Goal: Transaction & Acquisition: Obtain resource

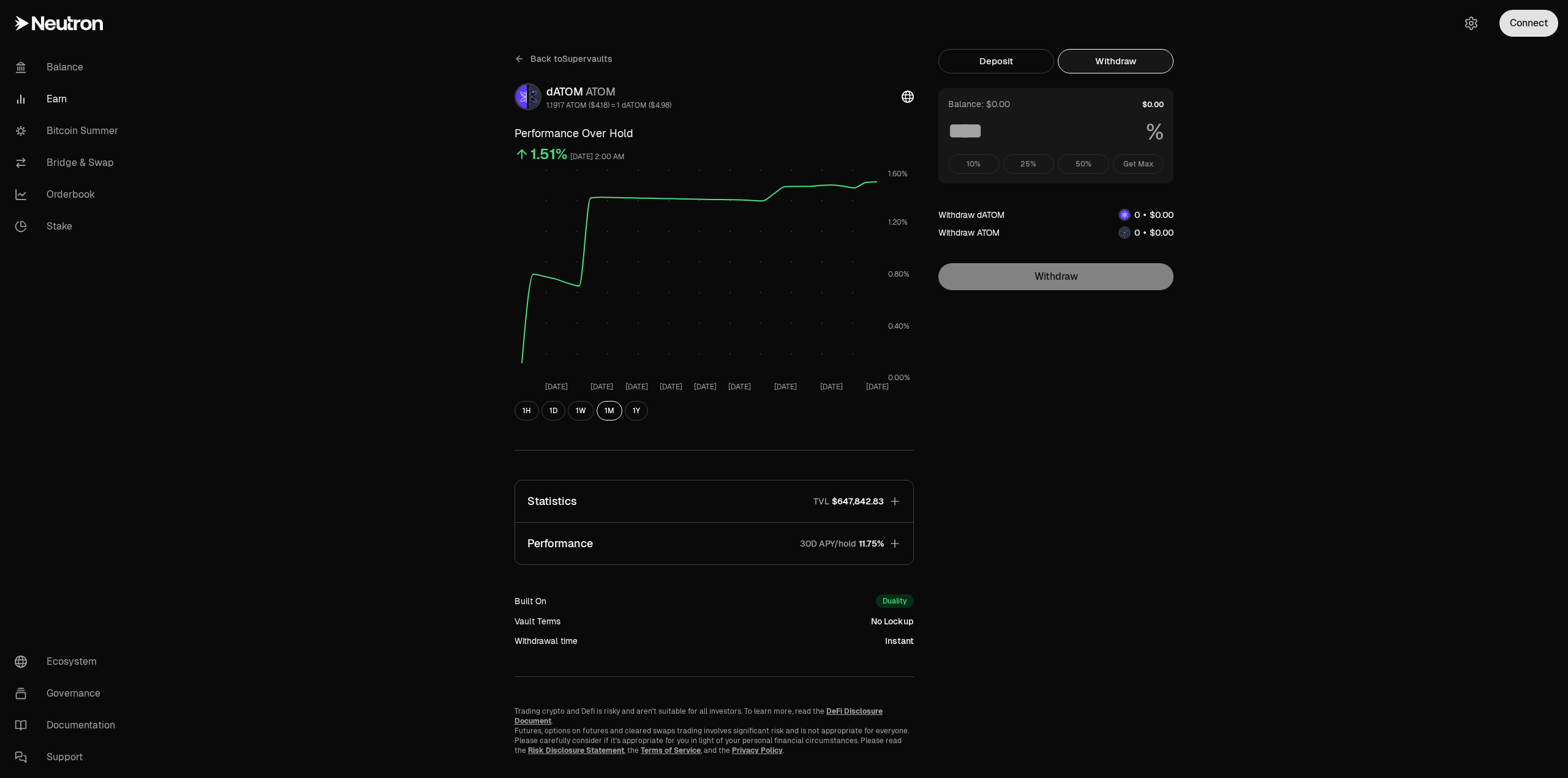
click at [1527, 30] on button "Connect" at bounding box center [1529, 23] width 59 height 27
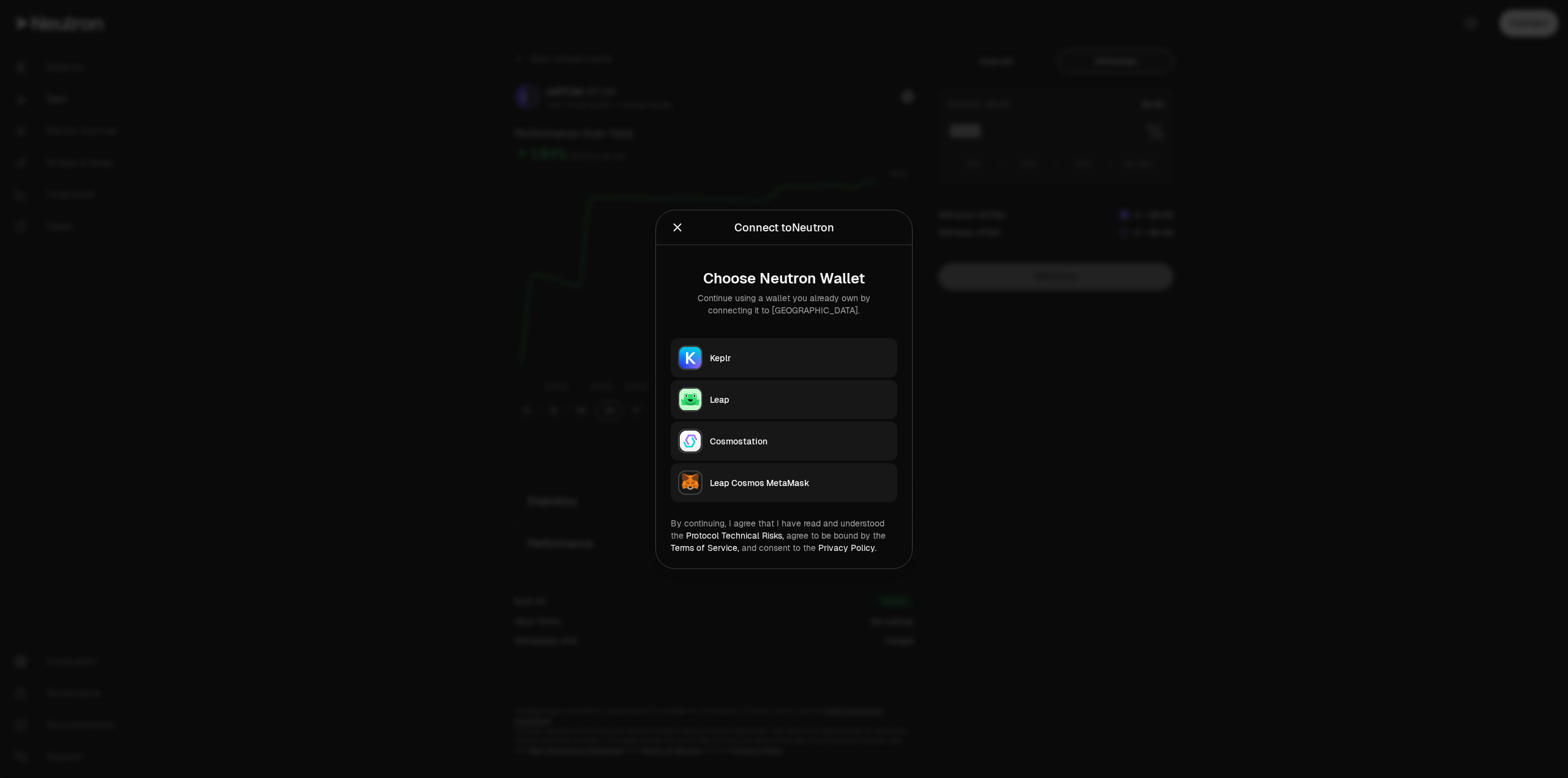
click at [735, 363] on div "Keplr" at bounding box center [800, 357] width 180 height 12
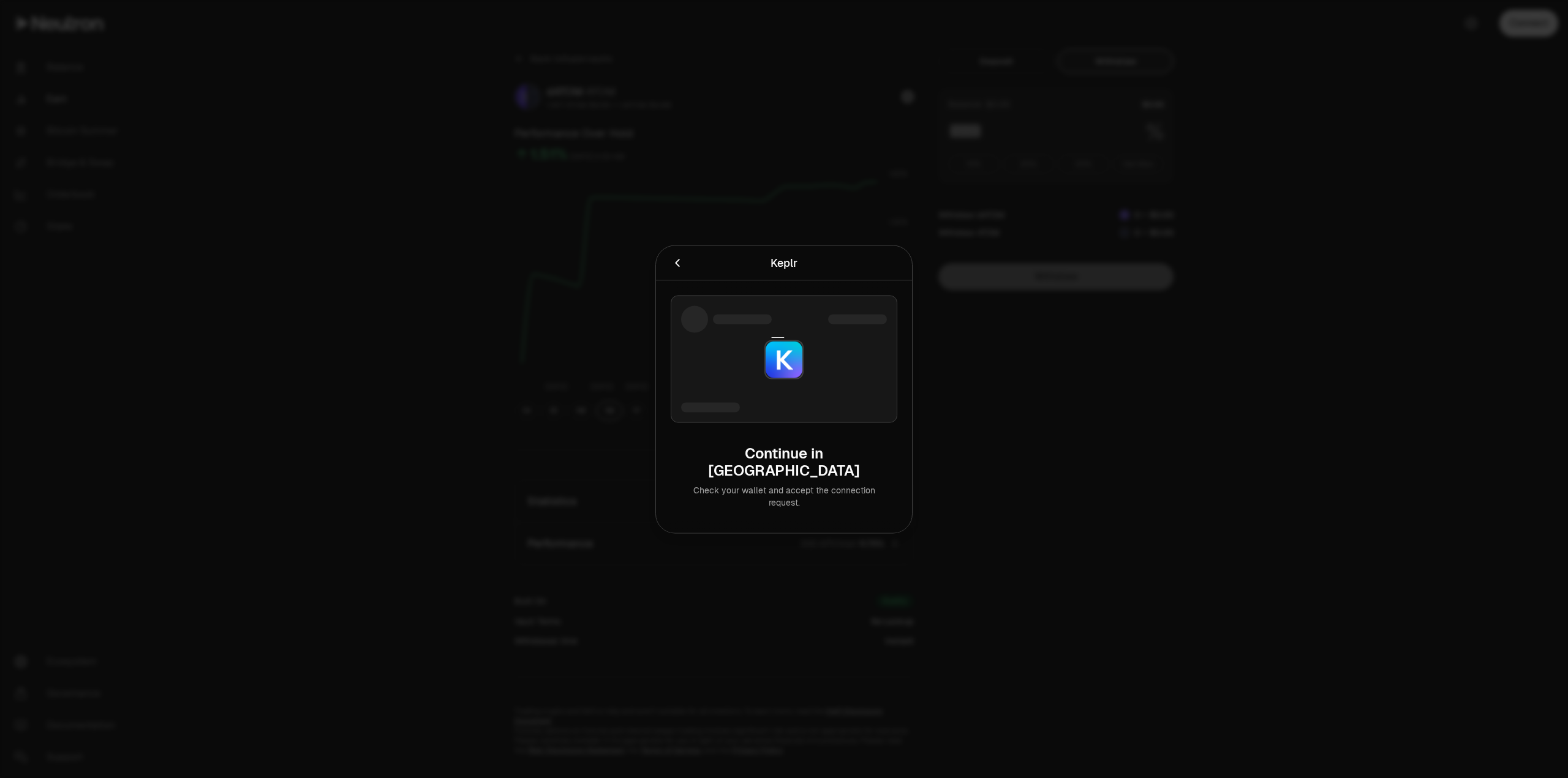
click at [1496, 237] on div at bounding box center [784, 389] width 1568 height 778
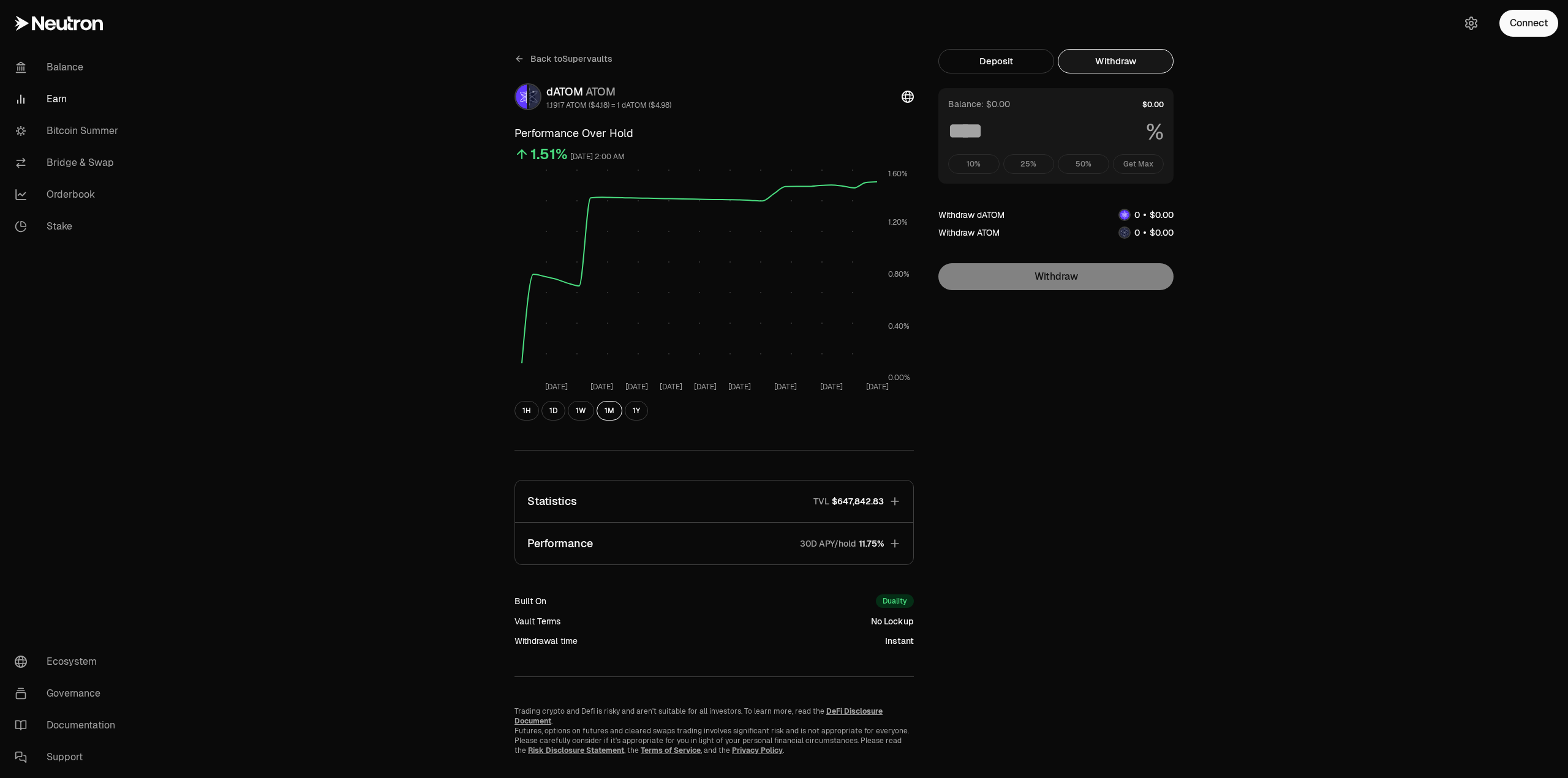
scroll to position [26, 0]
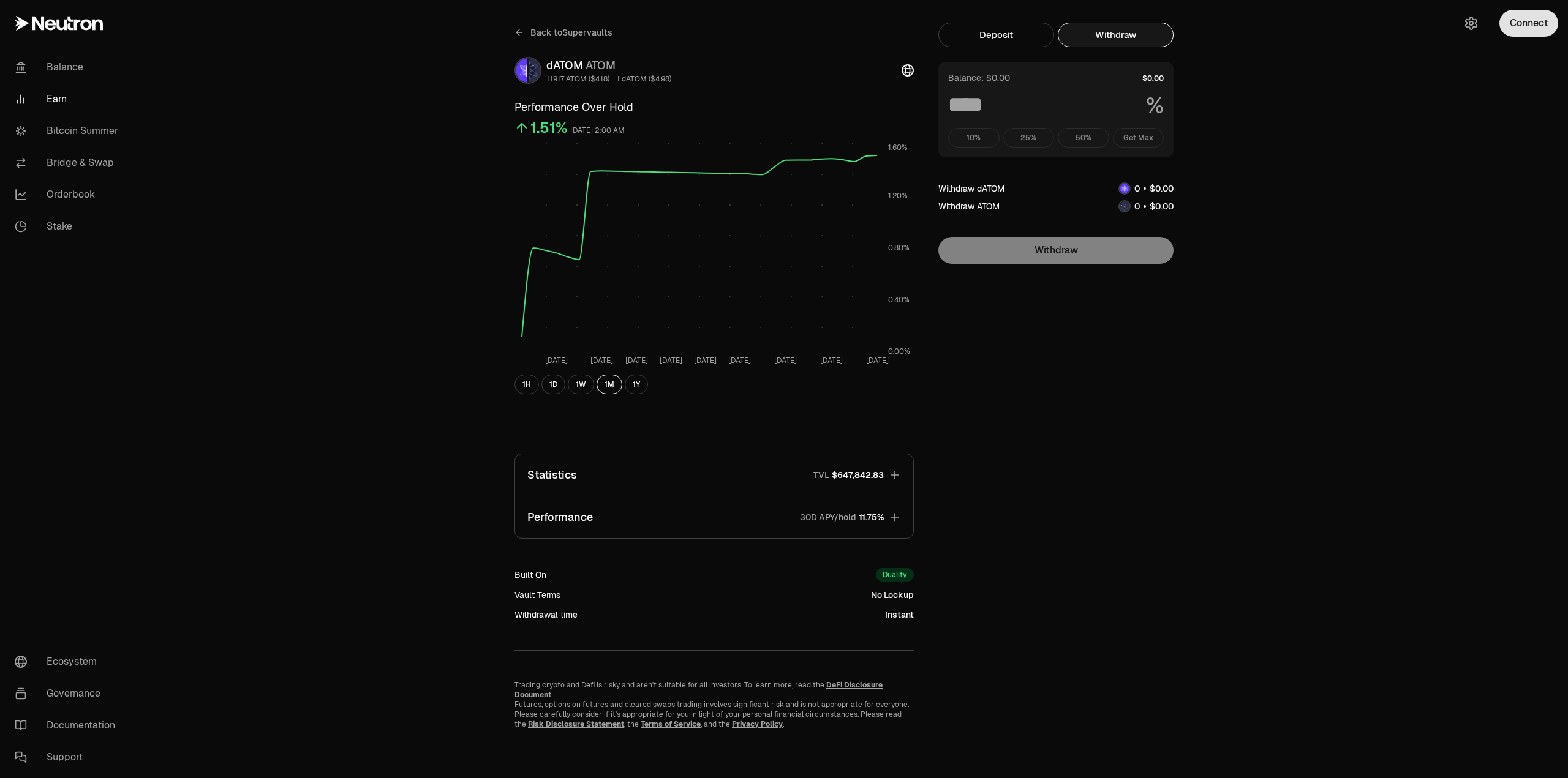
click at [1546, 19] on button "Connect" at bounding box center [1529, 23] width 59 height 27
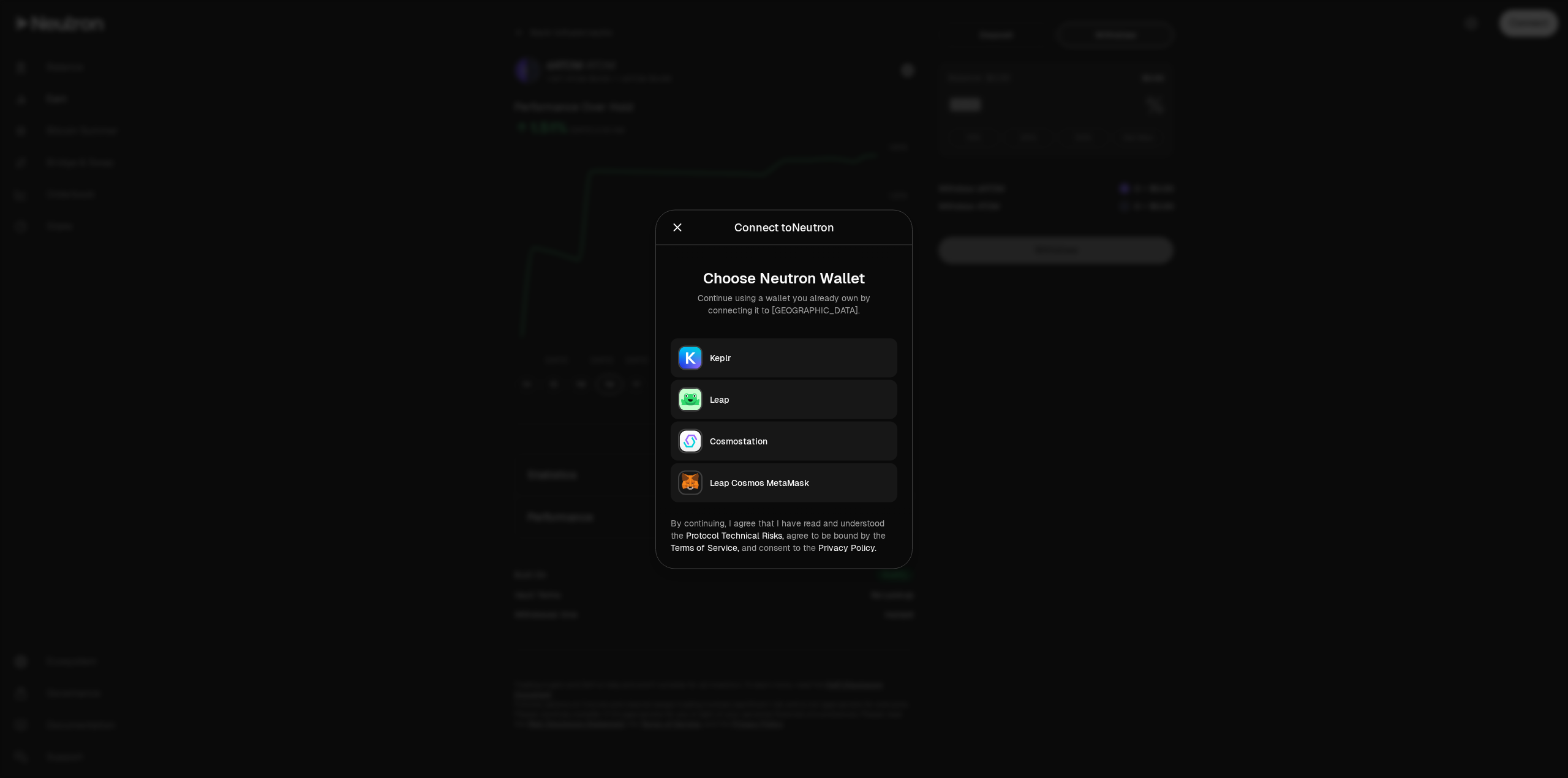
click at [721, 342] on button "Keplr" at bounding box center [784, 357] width 226 height 39
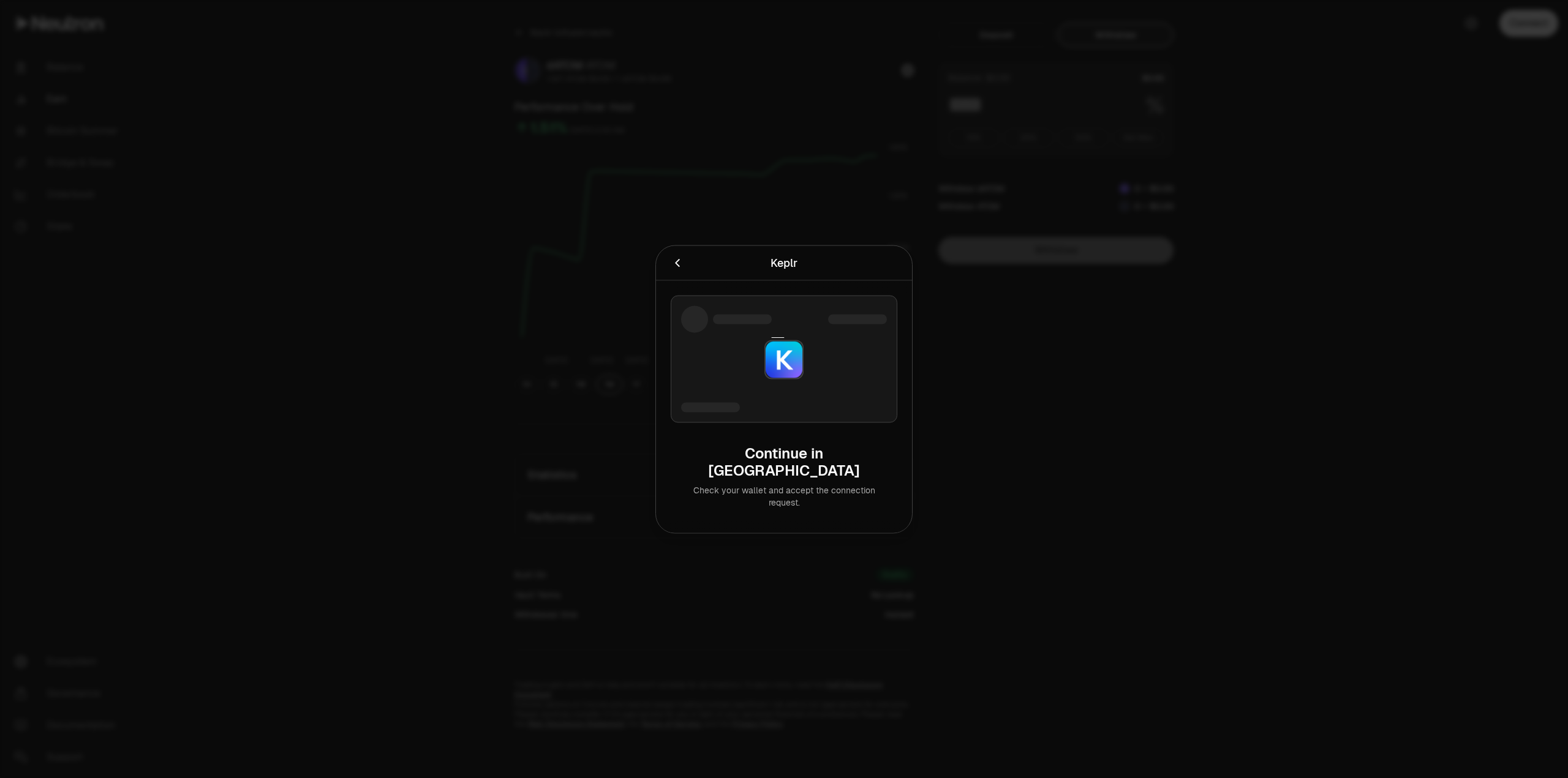
click at [1216, 482] on div at bounding box center [784, 389] width 1568 height 778
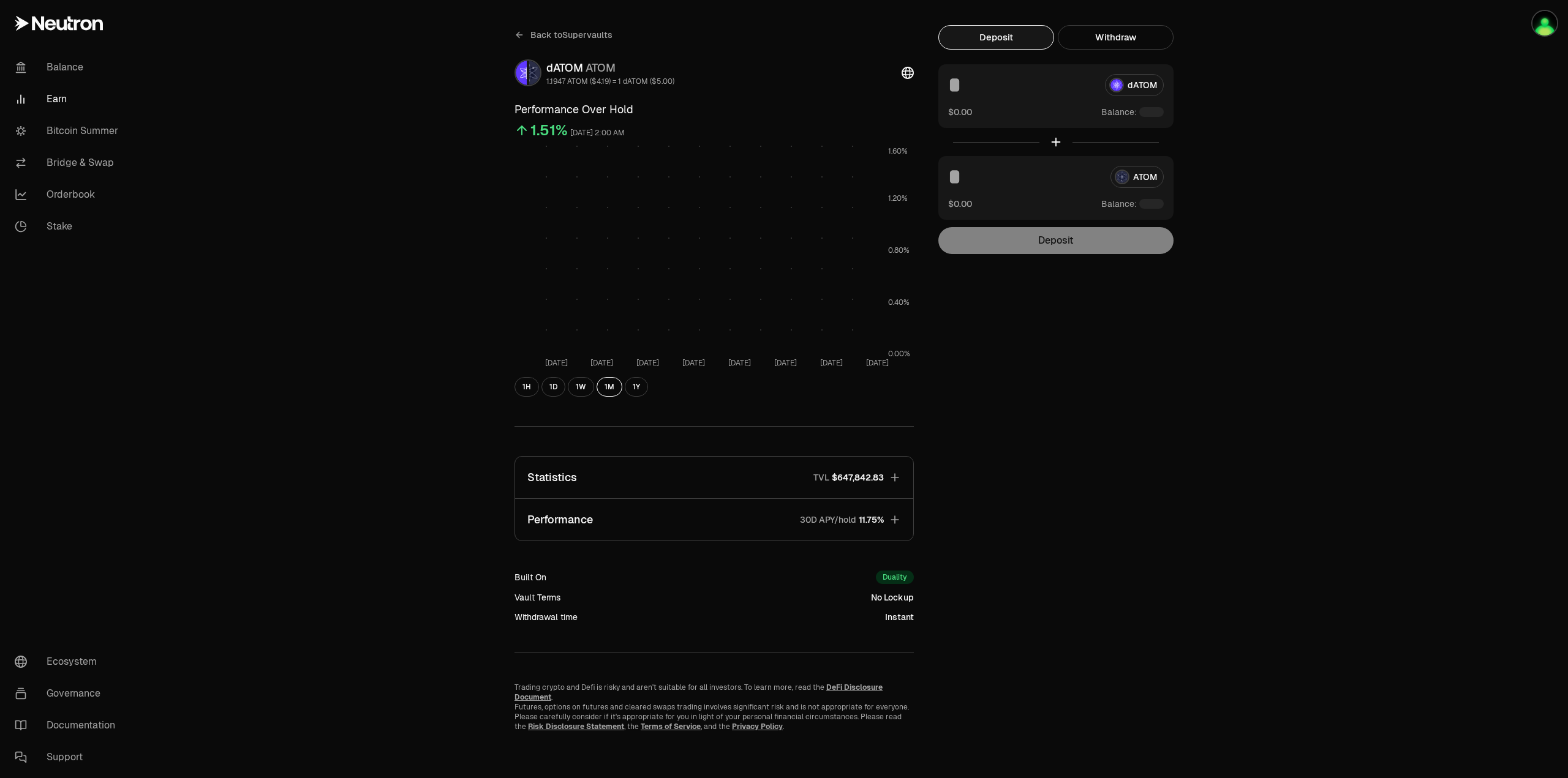
scroll to position [24, 0]
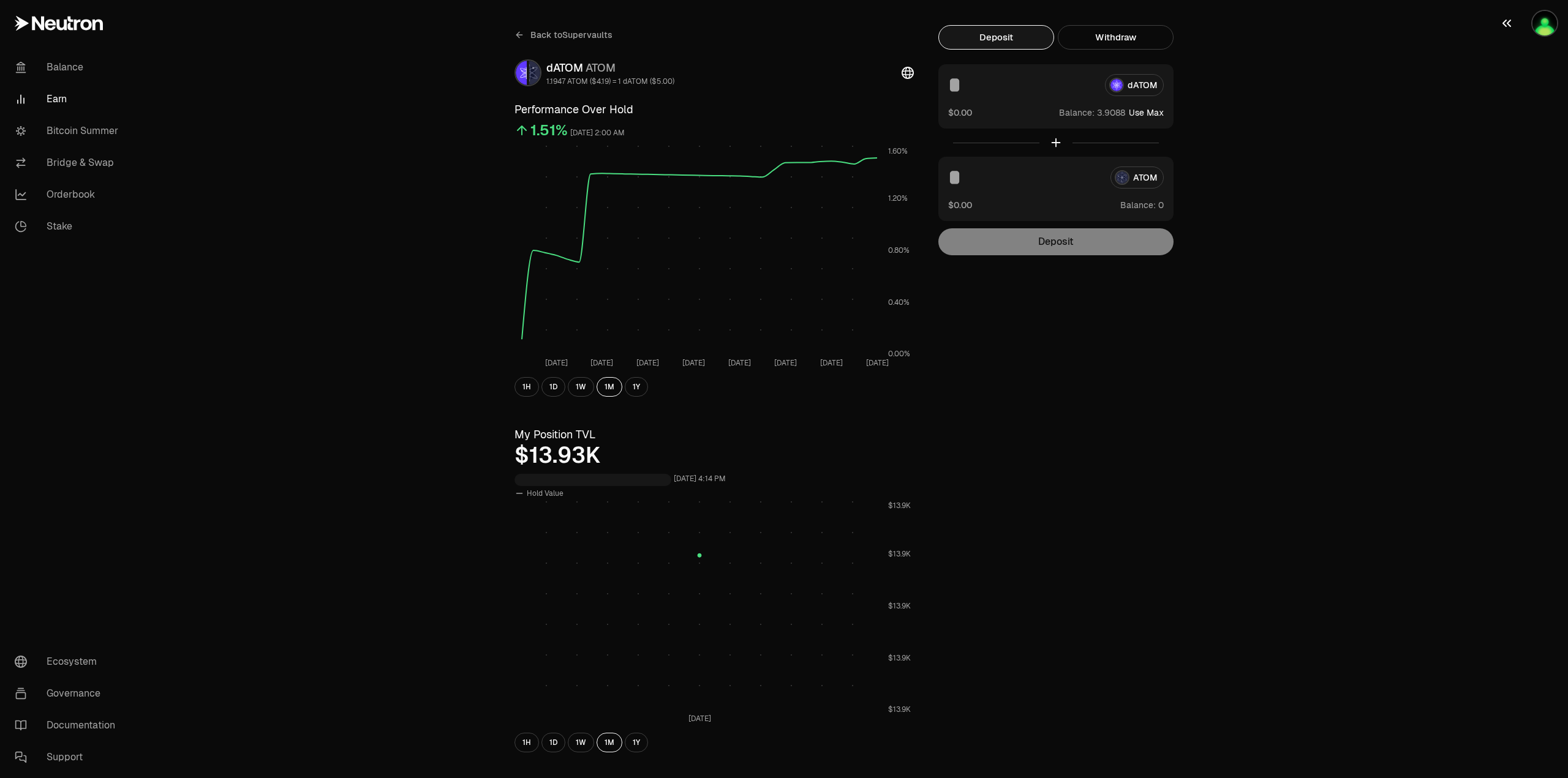
click at [1544, 25] on img "button" at bounding box center [1544, 23] width 25 height 25
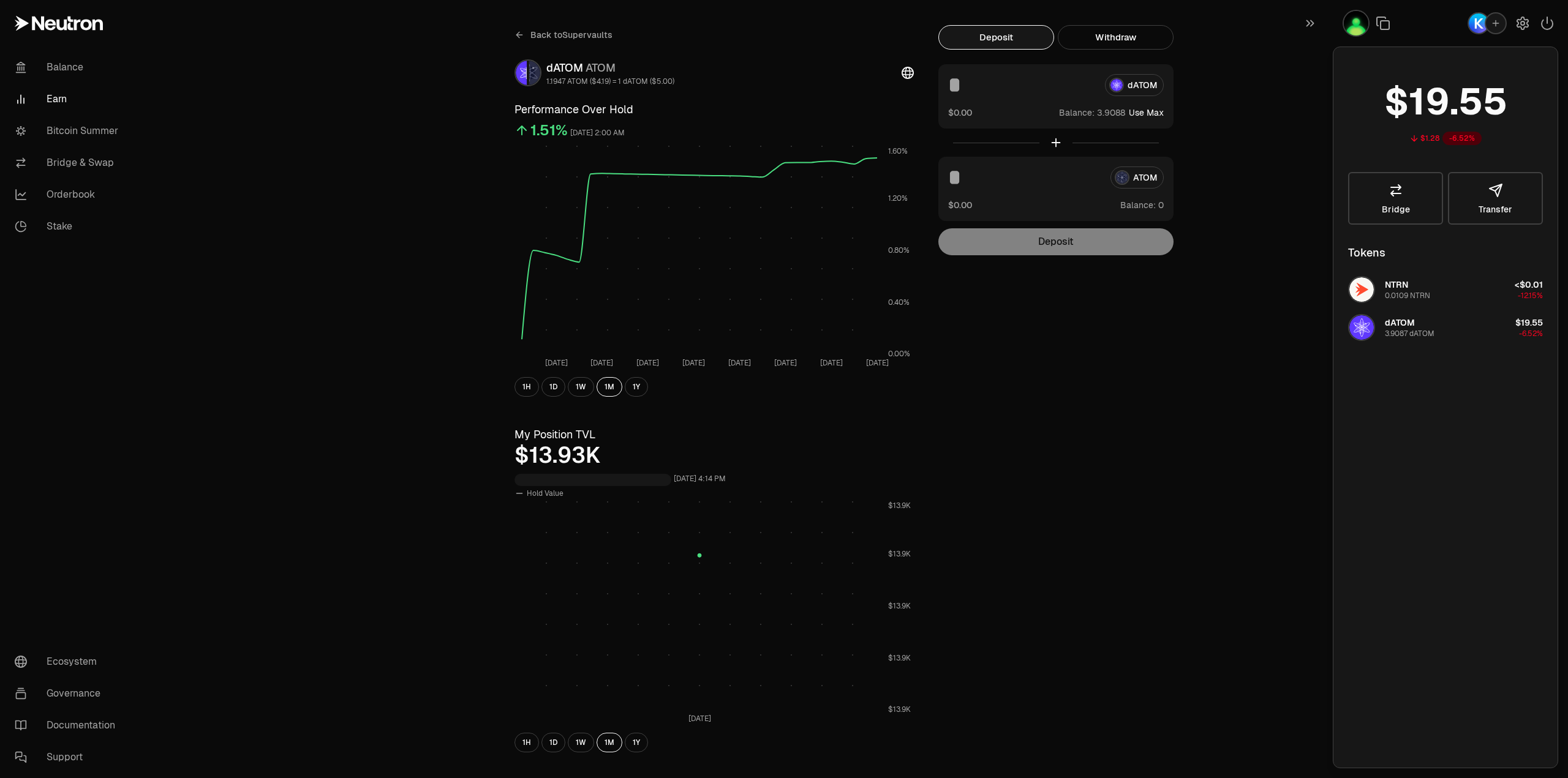
click at [1141, 439] on div "Back to Supervaults dATOM ATOM 1.1947 ATOM ($4.19) = 1 dATOM ($5.00) Performanc…" at bounding box center [852, 556] width 705 height 1062
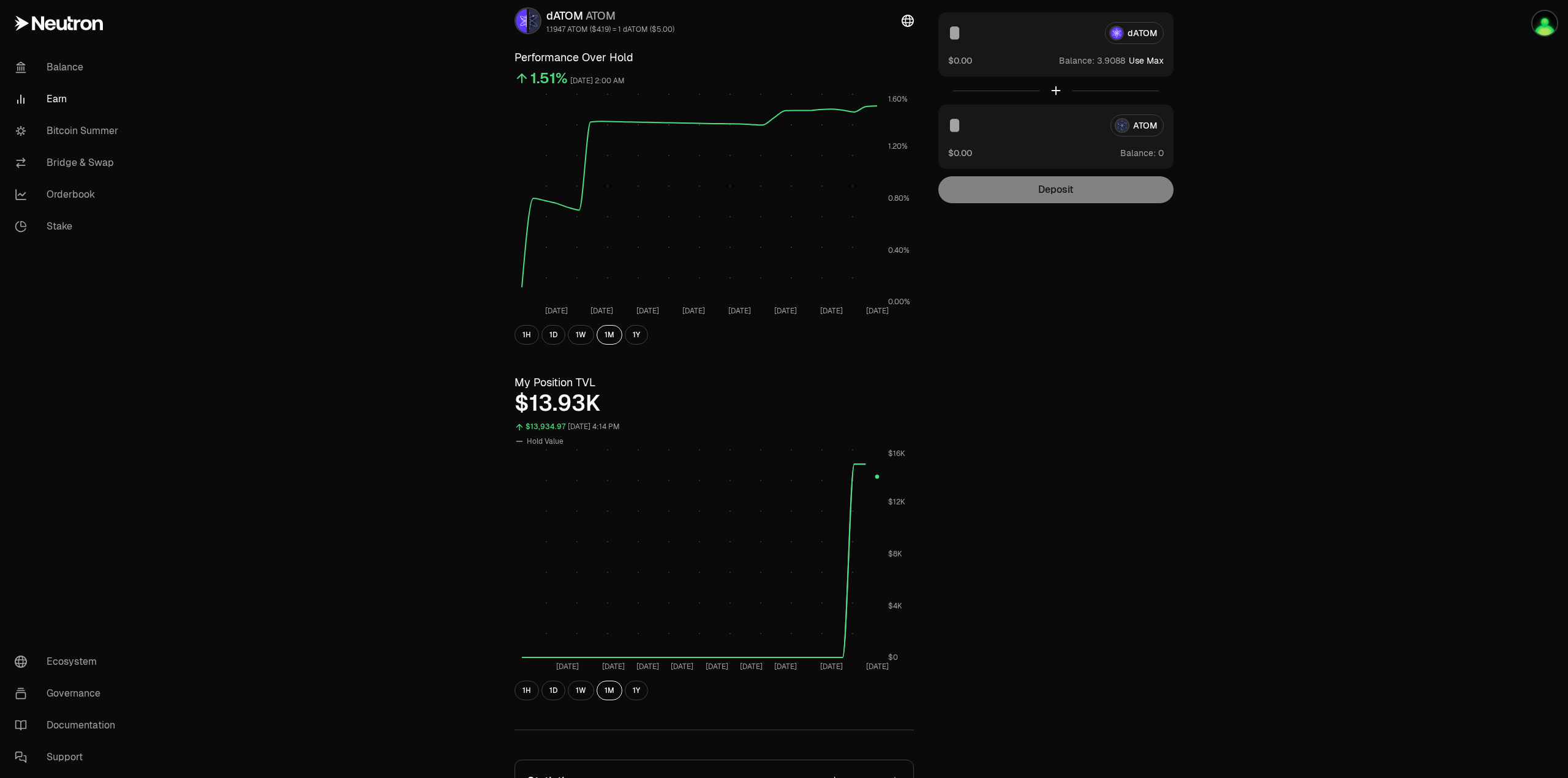
scroll to position [0, 0]
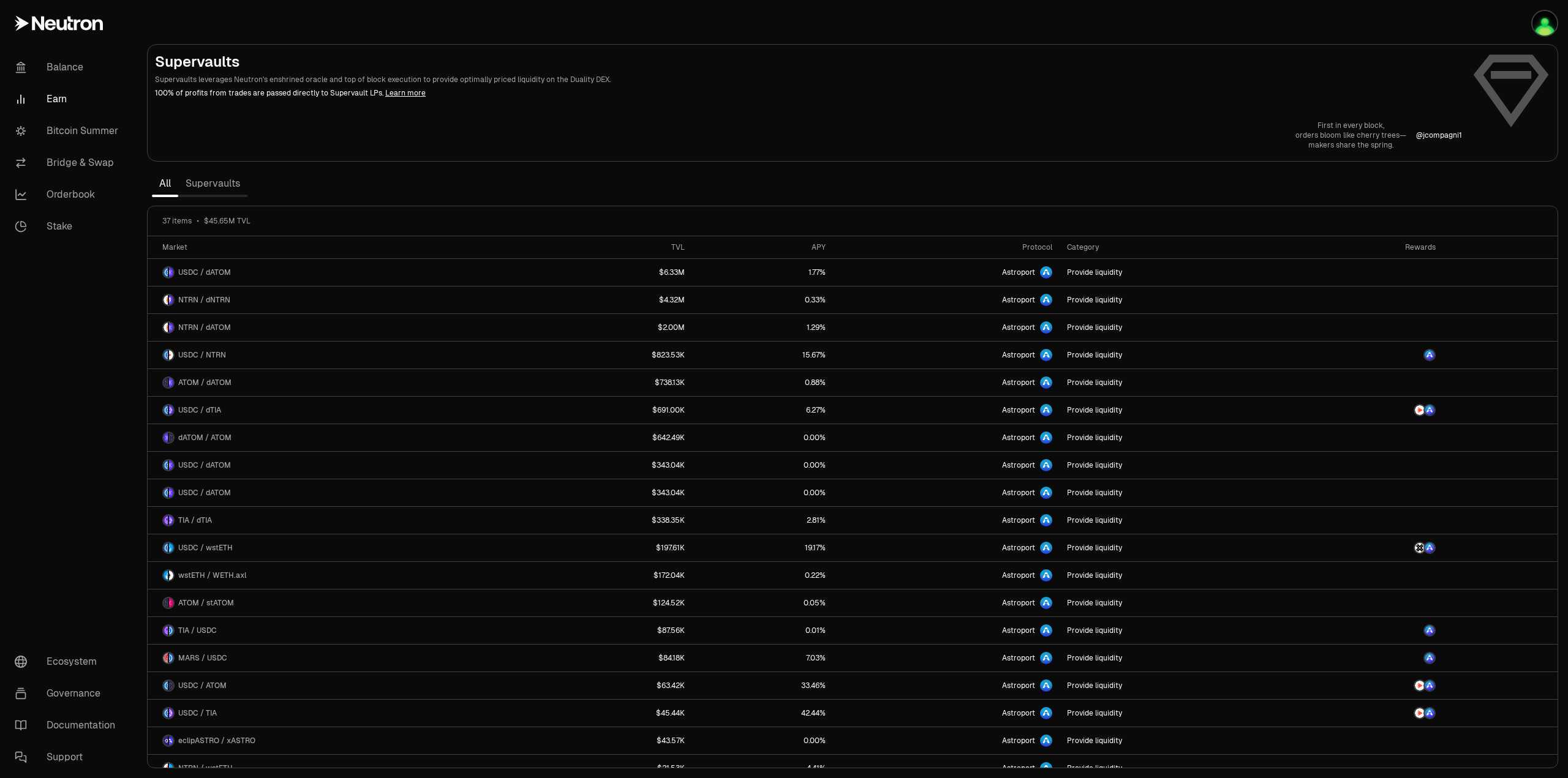
click at [212, 186] on link "Supervaults" at bounding box center [212, 183] width 69 height 25
